Goal: Check status: Check status

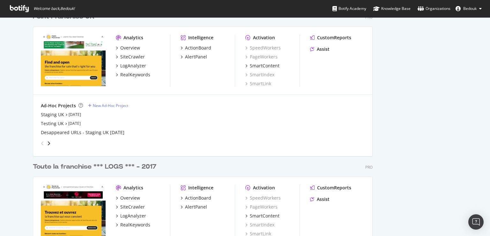
scroll to position [1348, 0]
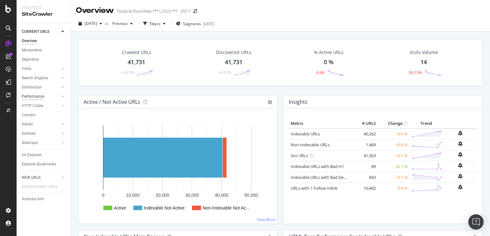
click at [35, 96] on div "Performance" at bounding box center [33, 96] width 22 height 7
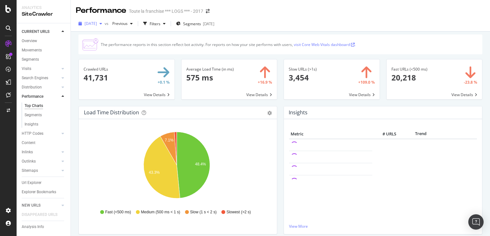
click at [95, 23] on span "[DATE]" at bounding box center [91, 23] width 12 height 5
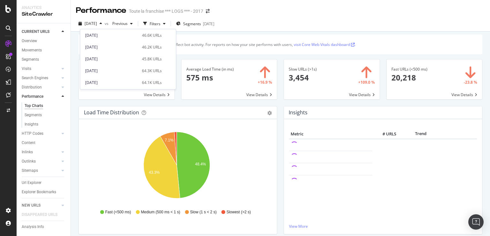
scroll to position [168, 0]
click at [119, 55] on div "[DATE]" at bounding box center [111, 54] width 53 height 6
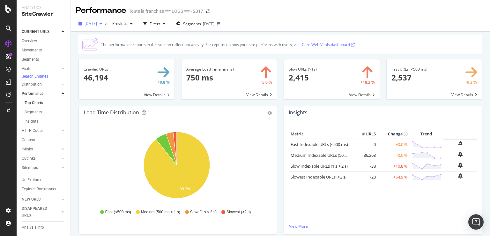
click at [97, 24] on span "[DATE]" at bounding box center [91, 23] width 12 height 5
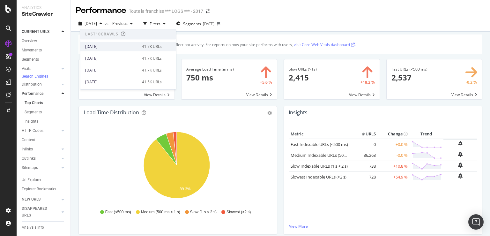
click at [121, 48] on div "[DATE]" at bounding box center [111, 47] width 53 height 6
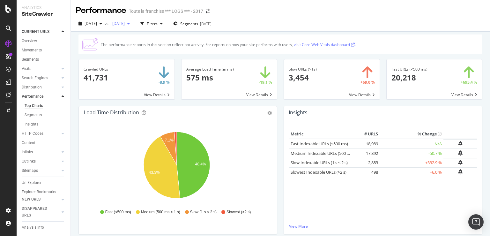
click at [125, 24] on span "[DATE]" at bounding box center [117, 23] width 15 height 5
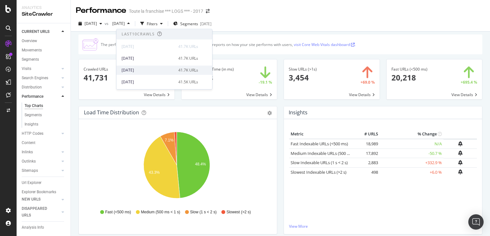
click at [157, 70] on div "[DATE]" at bounding box center [148, 70] width 53 height 6
